Goal: Use online tool/utility

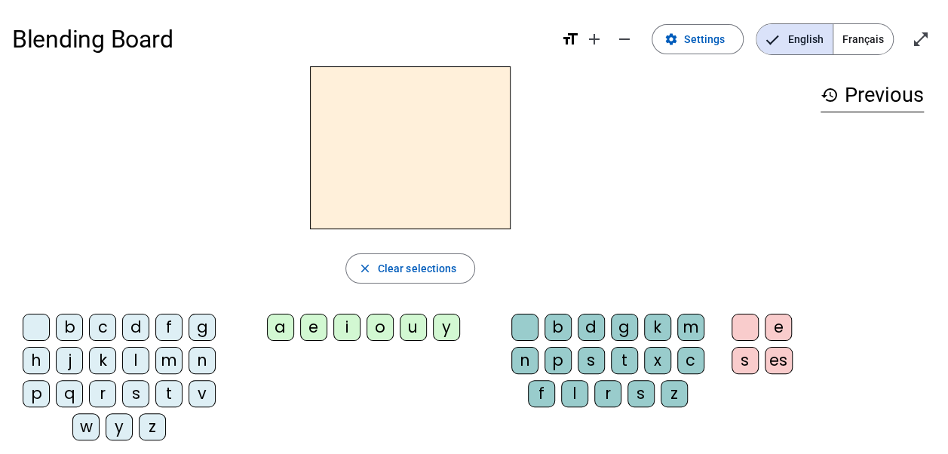
click at [169, 357] on div "m" at bounding box center [168, 360] width 27 height 27
click at [281, 327] on div "a" at bounding box center [280, 327] width 27 height 27
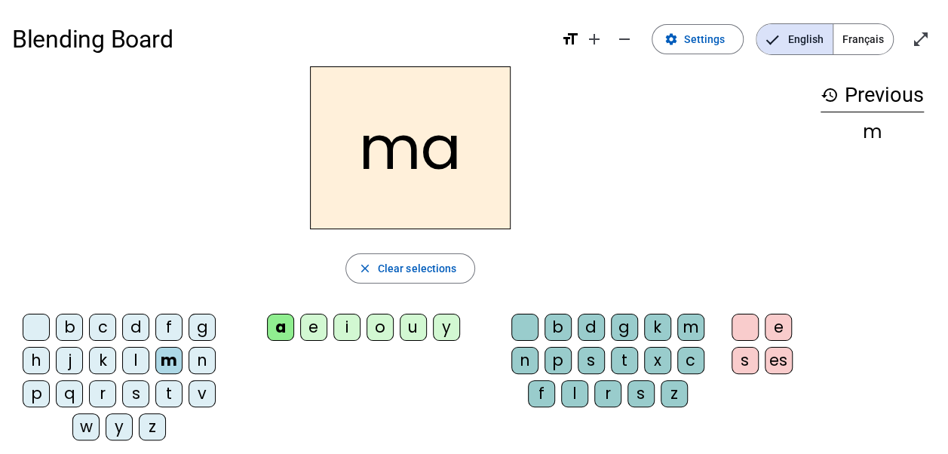
click at [168, 391] on div "t" at bounding box center [168, 393] width 27 height 27
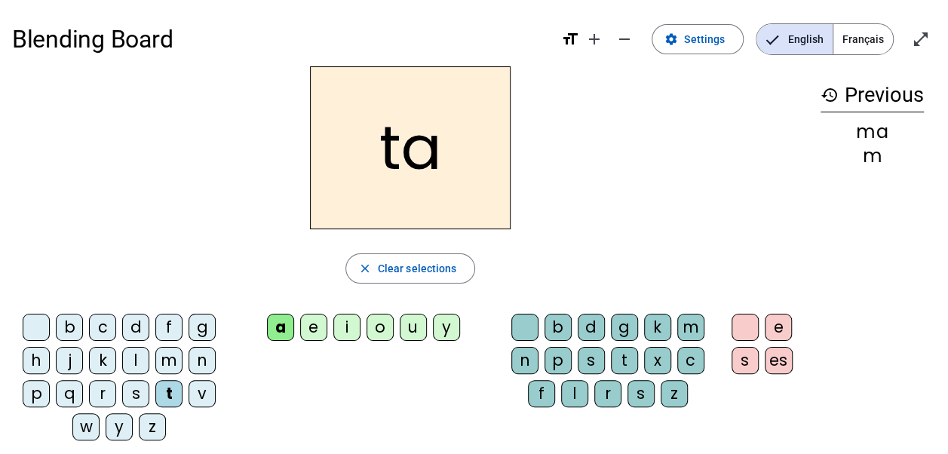
click at [136, 362] on div "l" at bounding box center [135, 360] width 27 height 27
click at [309, 326] on div "e" at bounding box center [313, 327] width 27 height 27
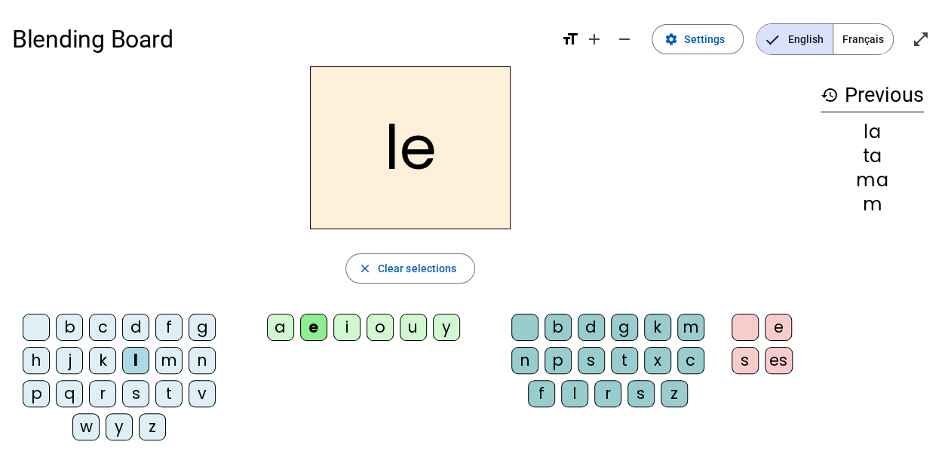
click at [413, 329] on div "u" at bounding box center [413, 327] width 27 height 27
click at [167, 387] on div "t" at bounding box center [168, 393] width 27 height 27
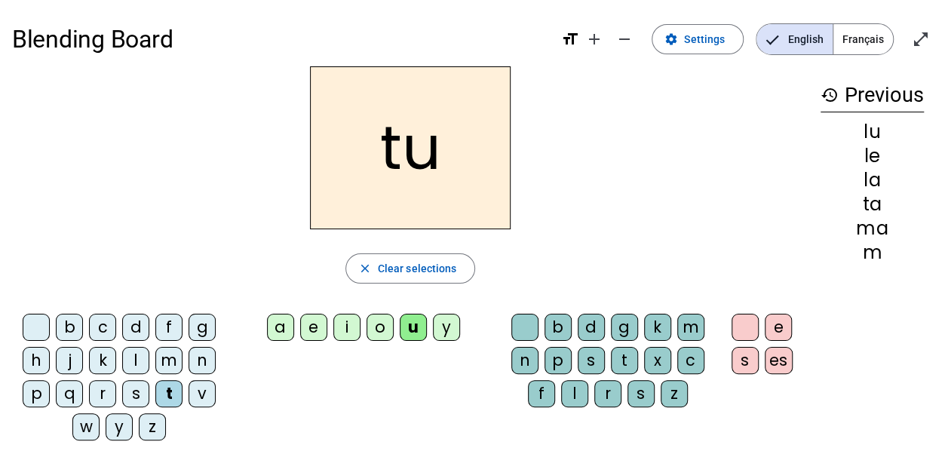
click at [133, 326] on div "d" at bounding box center [135, 327] width 27 height 27
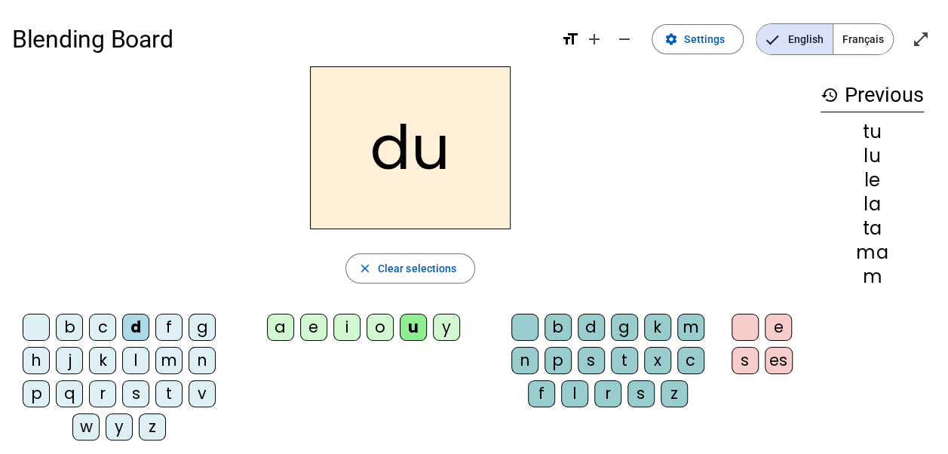
click at [314, 326] on div "e" at bounding box center [313, 327] width 27 height 27
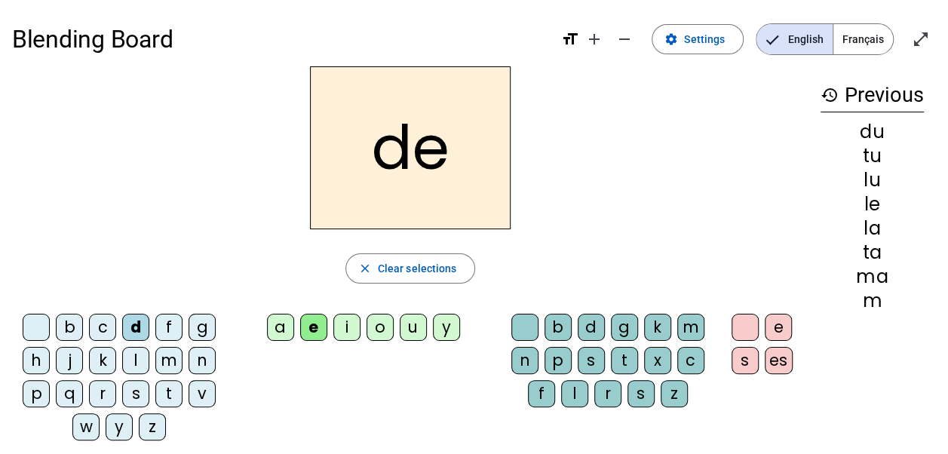
click at [170, 354] on div "m" at bounding box center [168, 360] width 27 height 27
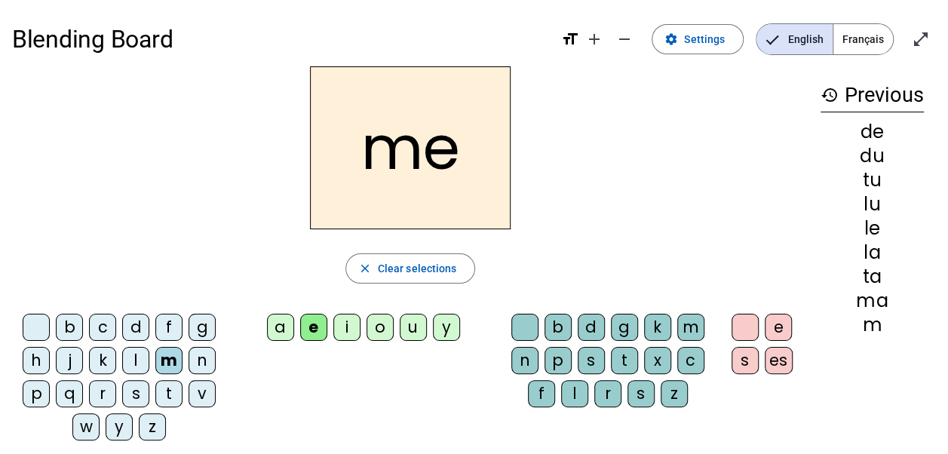
click at [70, 356] on div "j" at bounding box center [69, 360] width 27 height 27
